Goal: Task Accomplishment & Management: Manage account settings

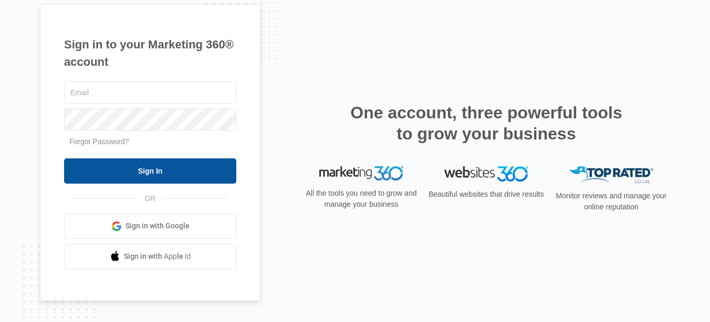
type input "lcaravia@drgsweightloss.com"
click at [92, 172] on input "Sign In" at bounding box center [150, 170] width 172 height 25
